Goal: Information Seeking & Learning: Learn about a topic

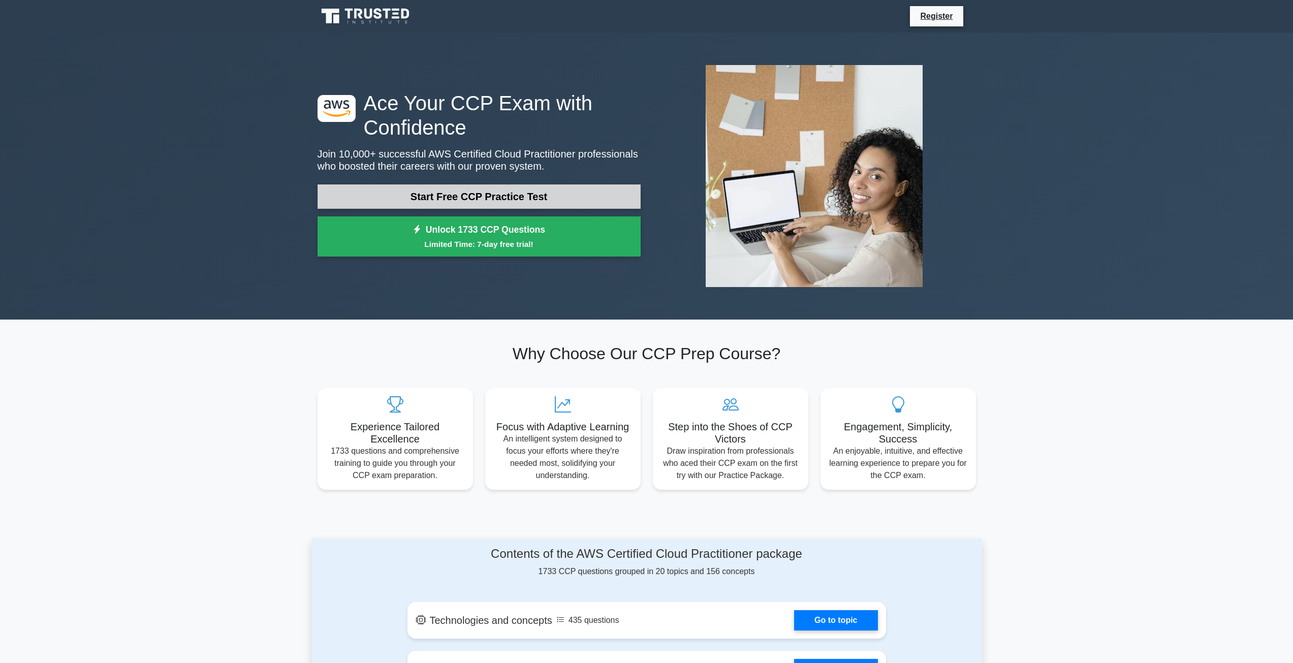
click at [454, 197] on link "Start Free CCP Practice Test" at bounding box center [479, 196] width 323 height 24
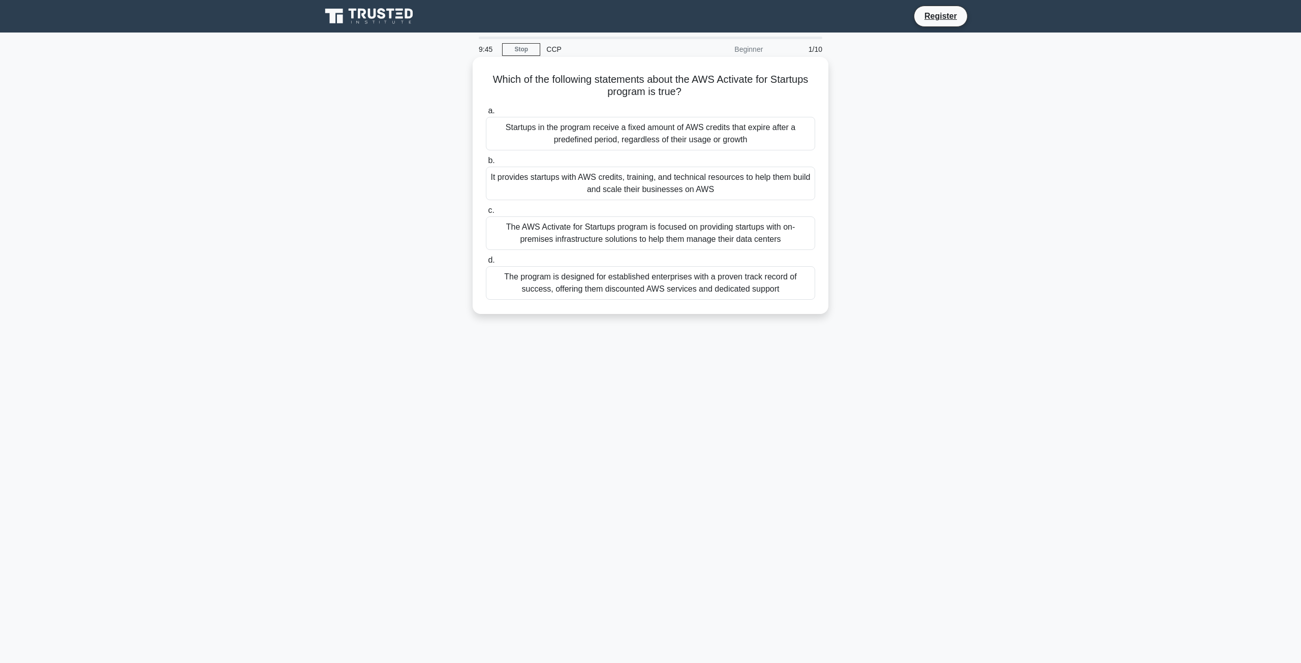
click at [659, 122] on div "Startups in the program receive a fixed amount of AWS credits that expire after…" at bounding box center [650, 134] width 329 height 34
click at [486, 114] on input "a. Startups in the program receive a fixed amount of AWS credits that expire af…" at bounding box center [486, 111] width 0 height 7
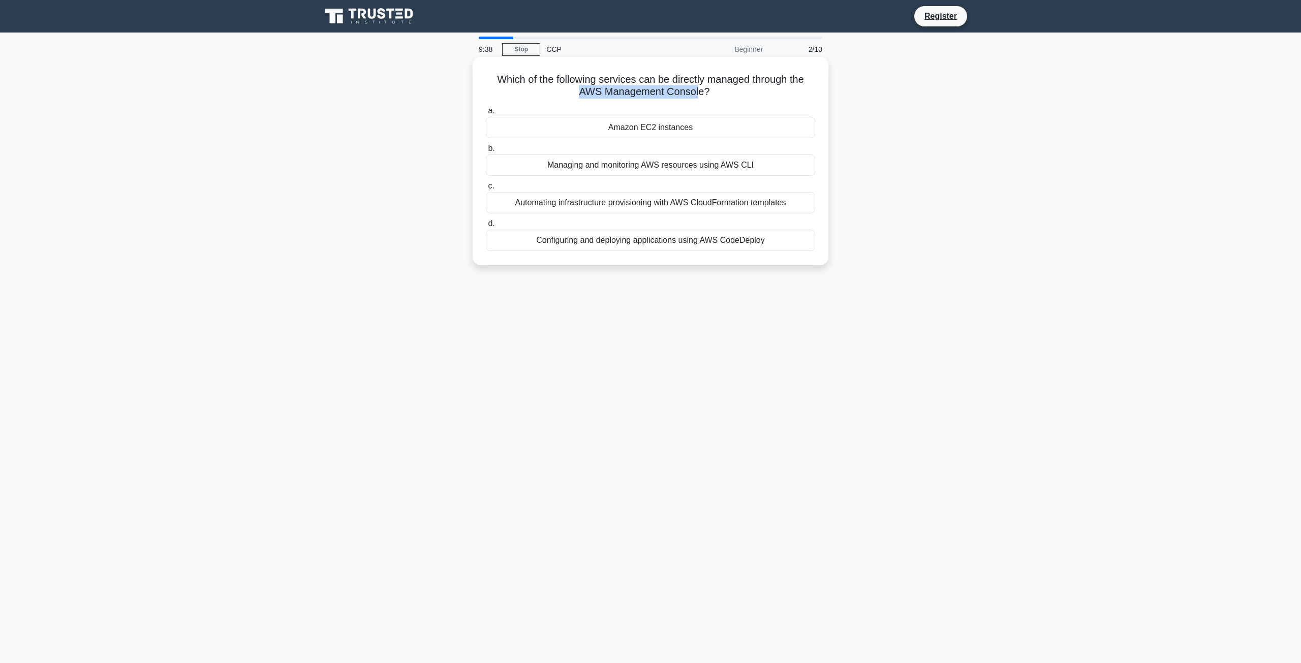
drag, startPoint x: 577, startPoint y: 91, endPoint x: 701, endPoint y: 90, distance: 123.5
click at [701, 90] on h5 "Which of the following services can be directly managed through the AWS Managem…" at bounding box center [650, 85] width 331 height 25
click at [614, 90] on h5 "Which of the following services can be directly managed through the AWS Managem…" at bounding box center [650, 85] width 331 height 25
click at [623, 128] on div "Amazon EC2 instances" at bounding box center [650, 127] width 329 height 21
click at [486, 114] on input "a. Amazon EC2 instances" at bounding box center [486, 111] width 0 height 7
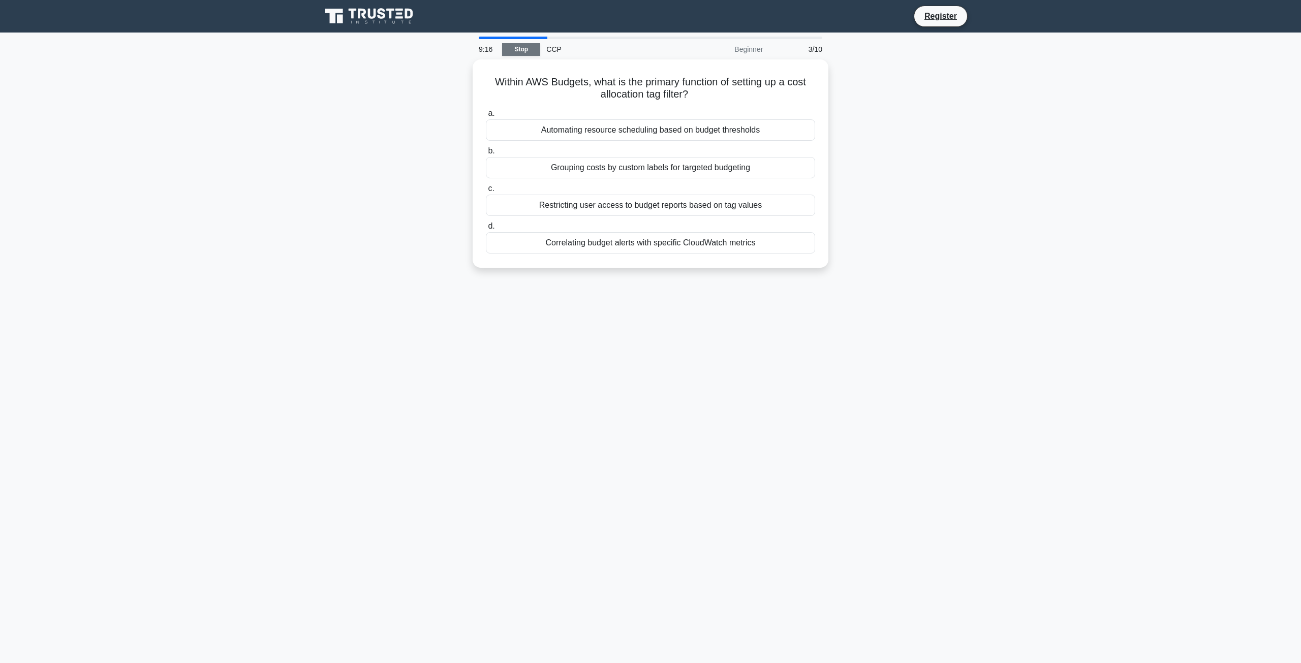
click at [519, 52] on link "Stop" at bounding box center [521, 49] width 38 height 13
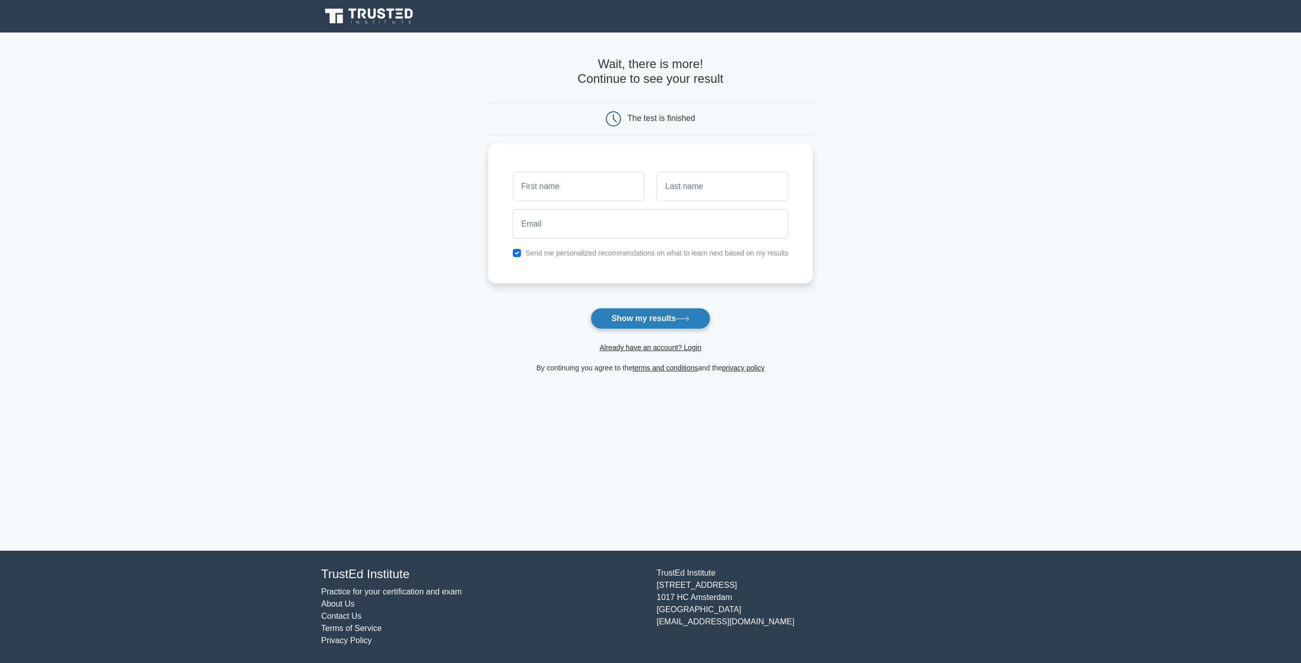
click at [671, 321] on button "Show my results" at bounding box center [650, 318] width 120 height 21
click at [599, 184] on input "text" at bounding box center [579, 183] width 132 height 29
type input "a"
click at [693, 183] on input "text" at bounding box center [723, 183] width 132 height 29
type input "b"
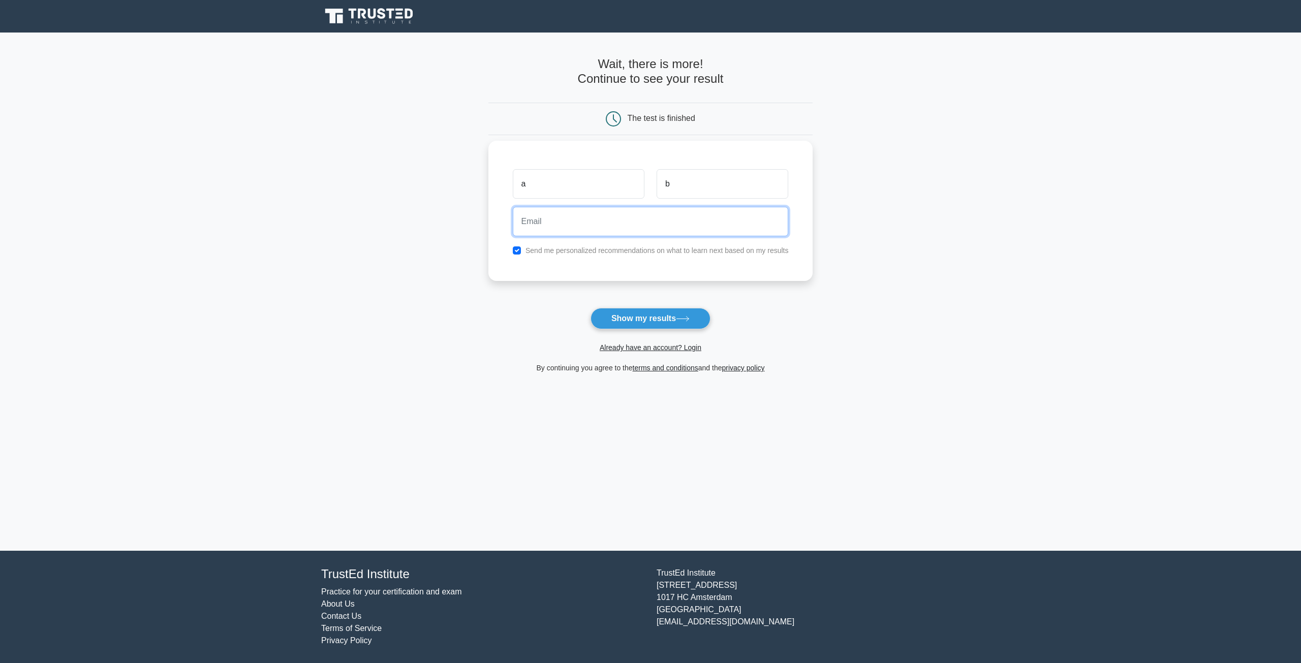
click at [602, 230] on input "email" at bounding box center [651, 221] width 276 height 29
type input "ab@gmail.com"
click at [662, 325] on button "Show my results" at bounding box center [650, 318] width 120 height 21
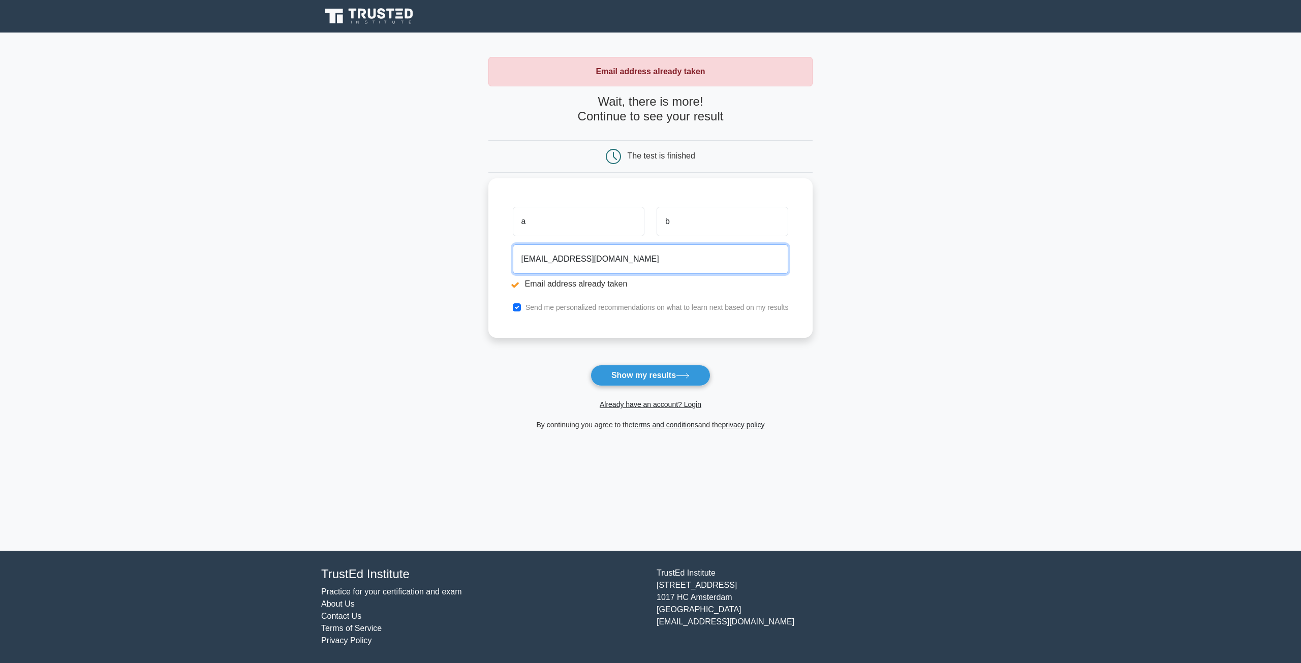
click at [532, 256] on input "ab@gmail.com" at bounding box center [651, 258] width 276 height 29
type input "ab1234@gmail.com"
click at [649, 372] on button "Show my results" at bounding box center [650, 375] width 120 height 21
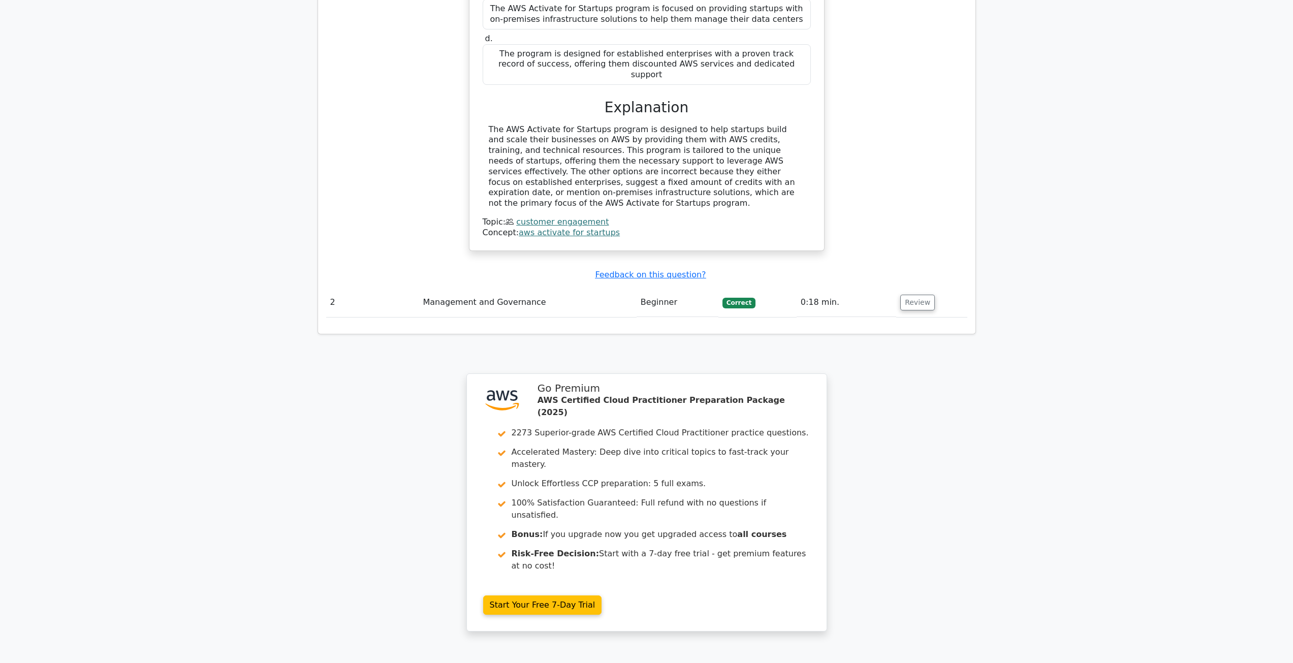
scroll to position [966, 0]
